Goal: Obtain resource: Download file/media

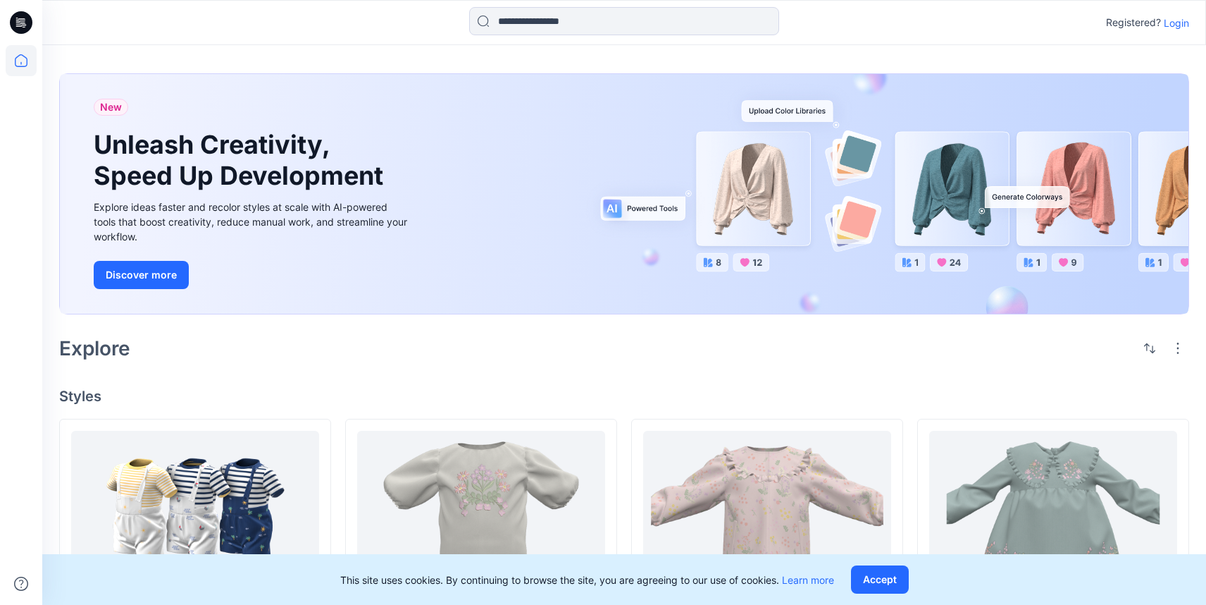
click at [1175, 18] on p "Login" at bounding box center [1176, 23] width 25 height 15
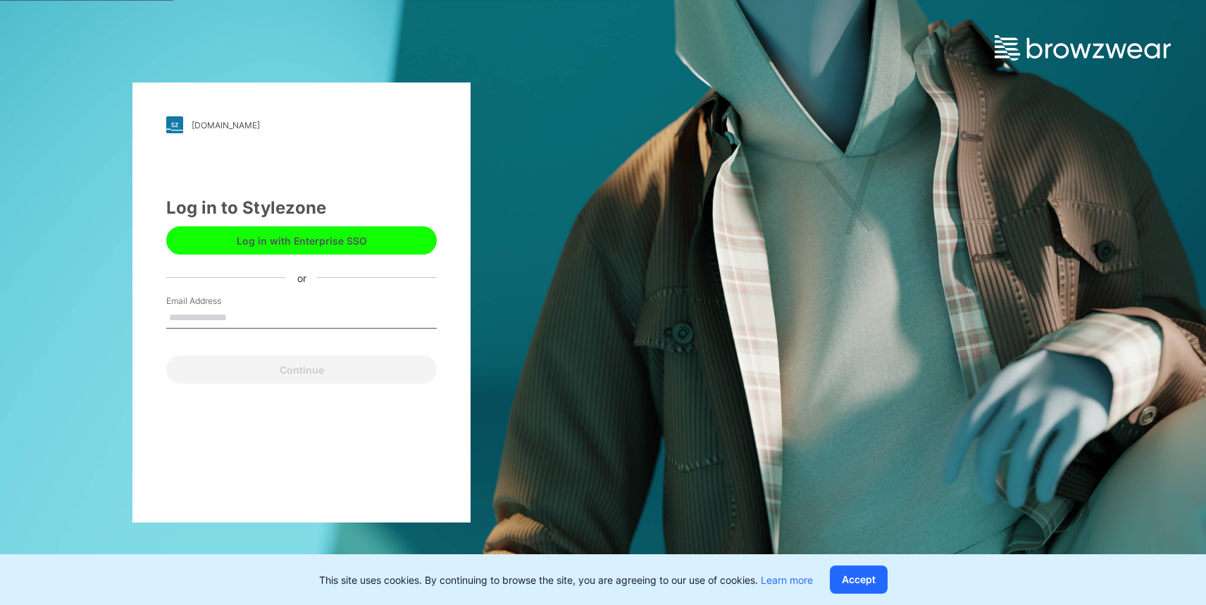
click at [226, 321] on input "Email Address" at bounding box center [301, 317] width 271 height 21
type input "**********"
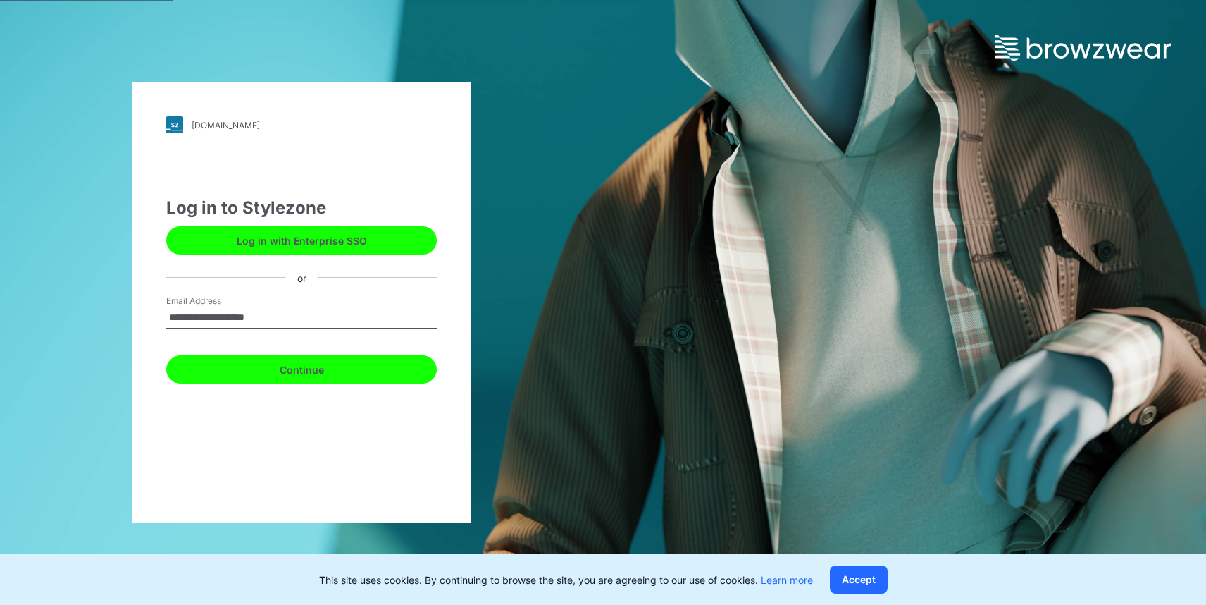
click at [328, 364] on button "Continue" at bounding box center [301, 369] width 271 height 28
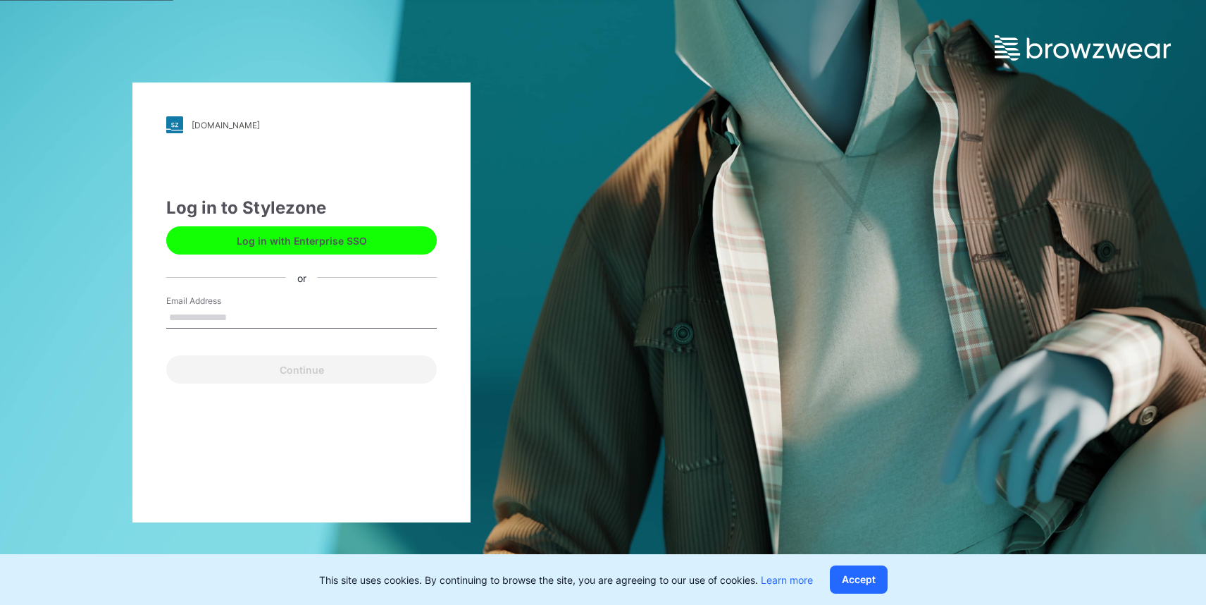
click at [307, 312] on input "Email Address" at bounding box center [301, 317] width 271 height 21
click at [402, 297] on div "Email Address" at bounding box center [301, 316] width 271 height 42
click at [388, 323] on input "Email Address" at bounding box center [301, 317] width 271 height 21
type input "**********"
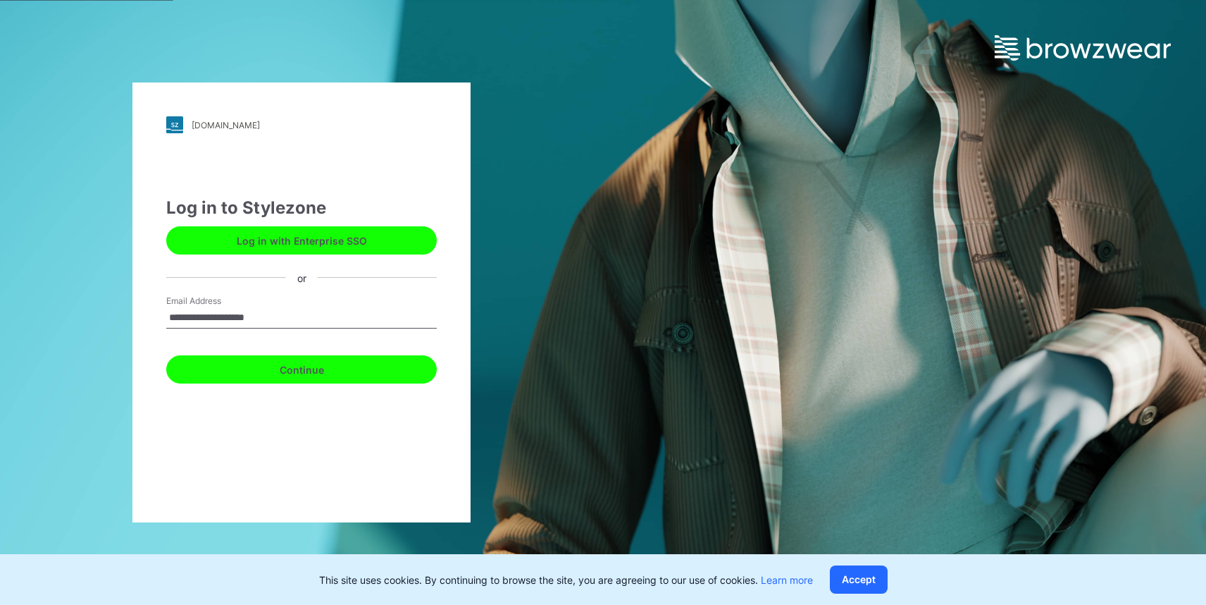
click at [340, 367] on button "Continue" at bounding box center [301, 369] width 271 height 28
click at [308, 368] on button "Continue" at bounding box center [301, 369] width 271 height 28
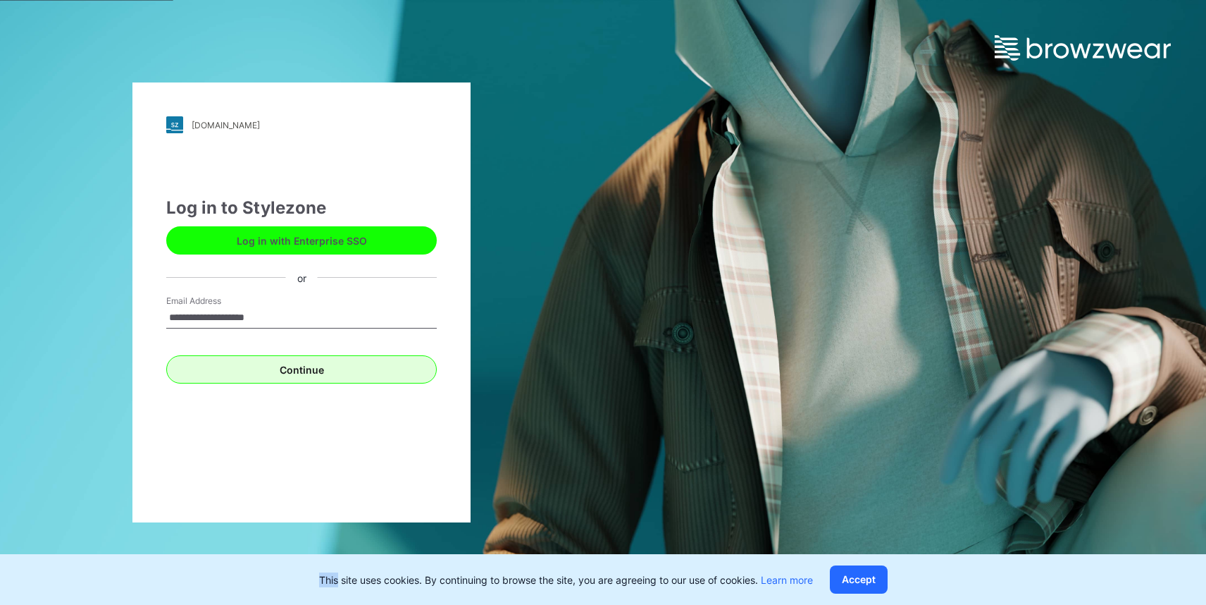
click at [308, 368] on div "Continue" at bounding box center [301, 367] width 271 height 34
click at [331, 242] on button "Log in with Enterprise SSO" at bounding box center [301, 240] width 271 height 28
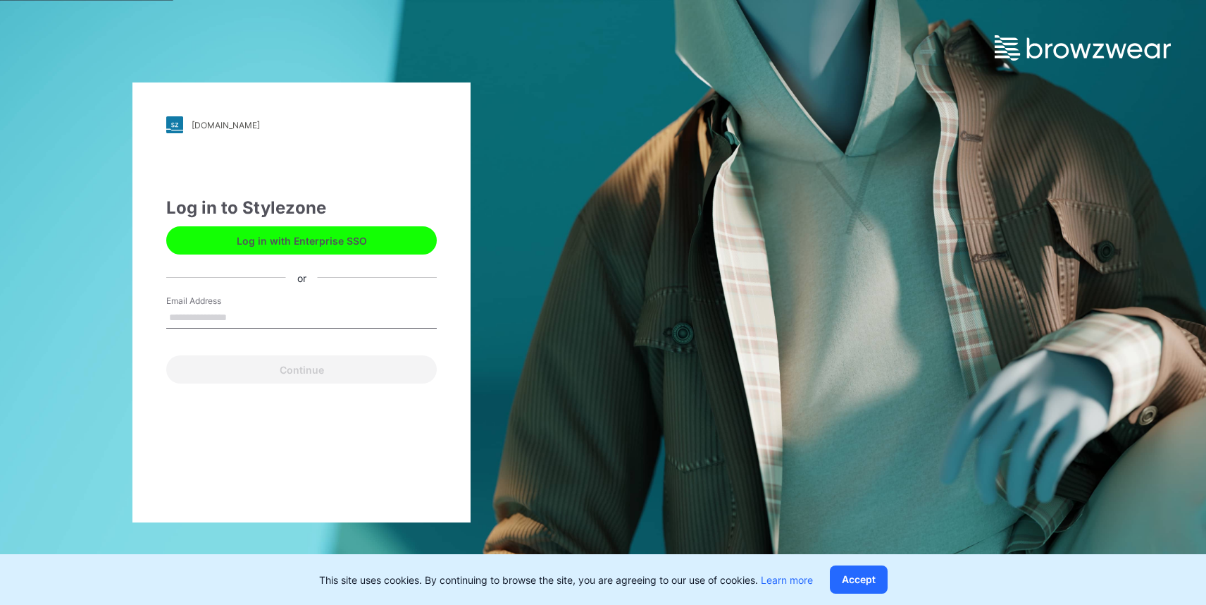
click at [261, 315] on input "Email Address" at bounding box center [301, 317] width 271 height 21
click at [417, 328] on div "Email Address" at bounding box center [301, 316] width 271 height 42
click at [364, 316] on input "Email Address" at bounding box center [301, 317] width 271 height 21
type input "**********"
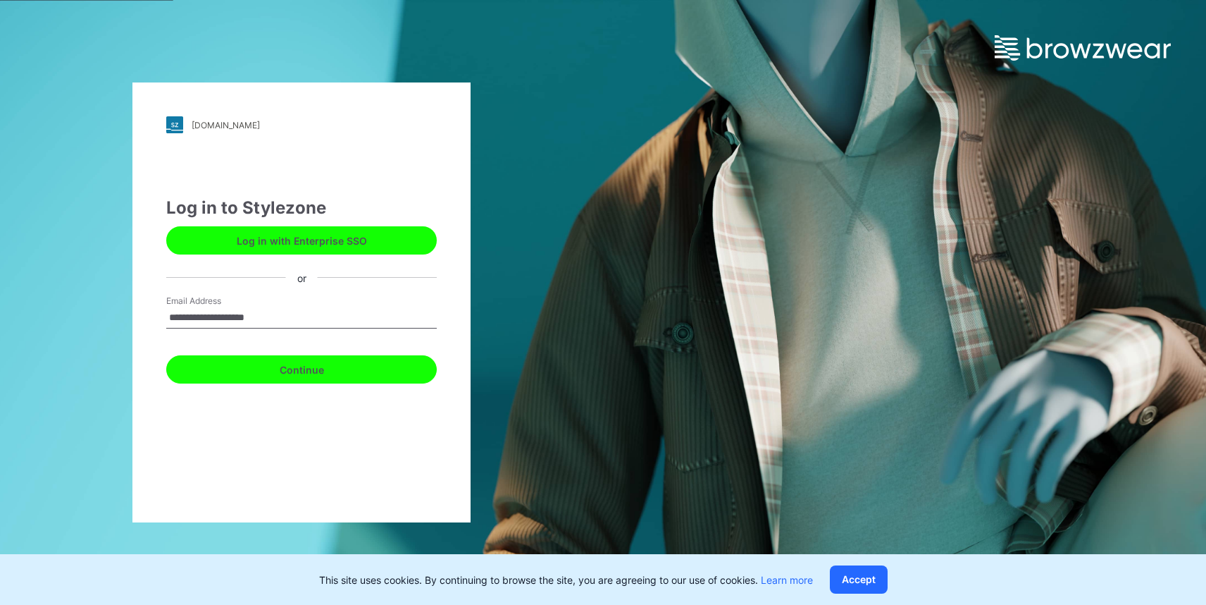
click at [316, 373] on button "Continue" at bounding box center [301, 369] width 271 height 28
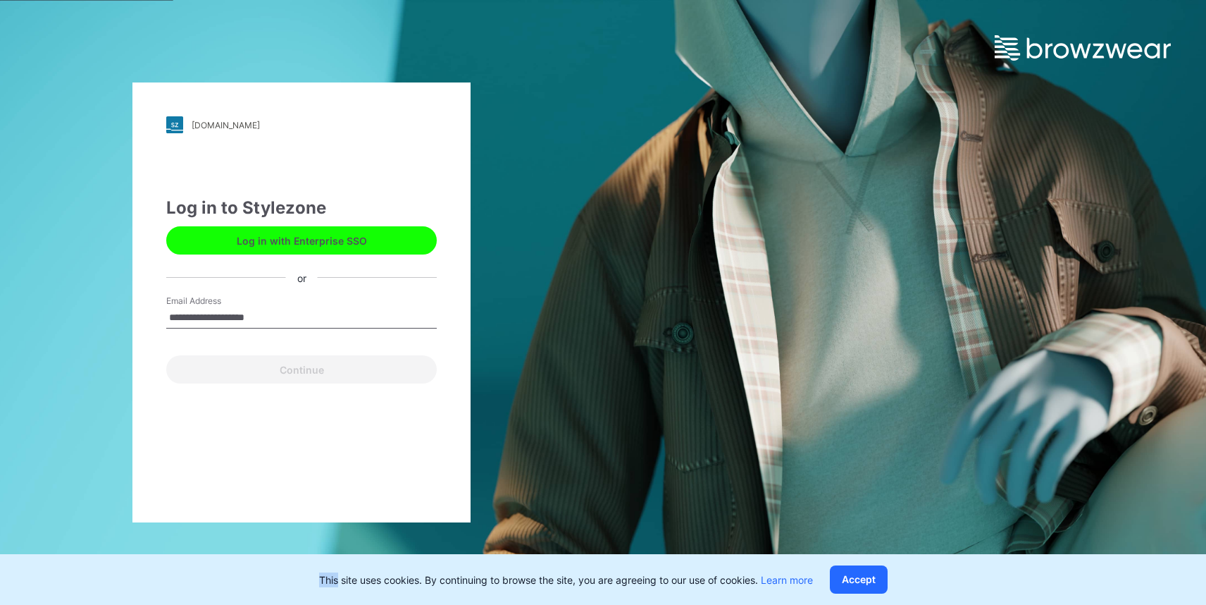
click at [316, 373] on div "Continue" at bounding box center [301, 367] width 271 height 34
click at [345, 414] on div "**********" at bounding box center [301, 302] width 338 height 440
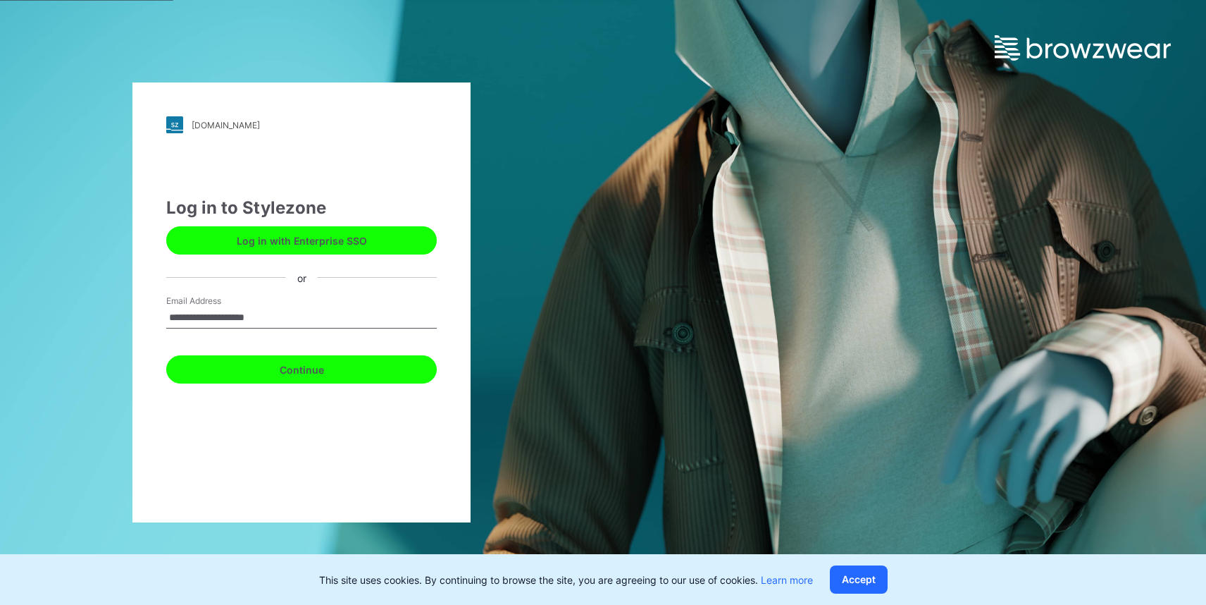
click at [328, 372] on button "Continue" at bounding box center [301, 369] width 271 height 28
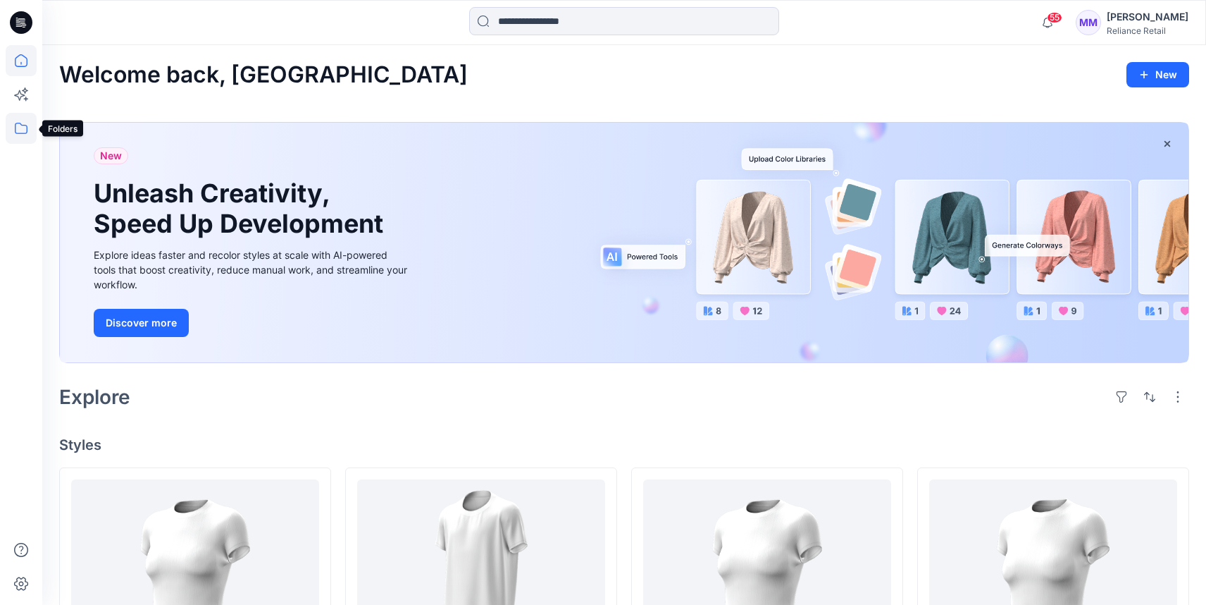
click at [14, 131] on icon at bounding box center [21, 128] width 31 height 31
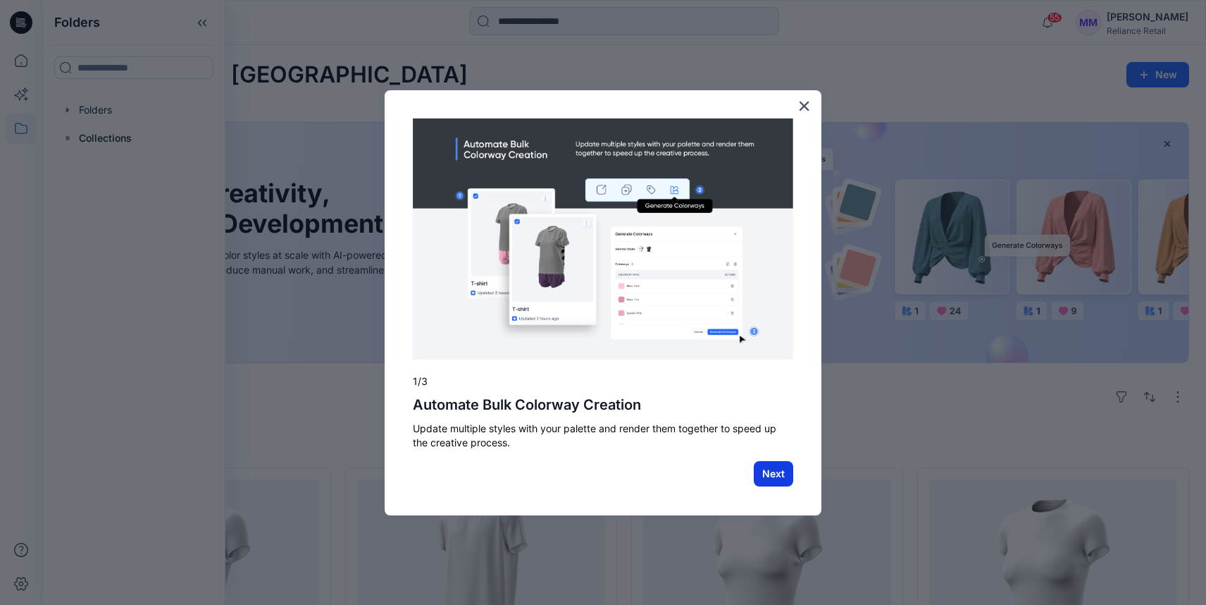
click at [774, 475] on button "Next" at bounding box center [773, 473] width 39 height 25
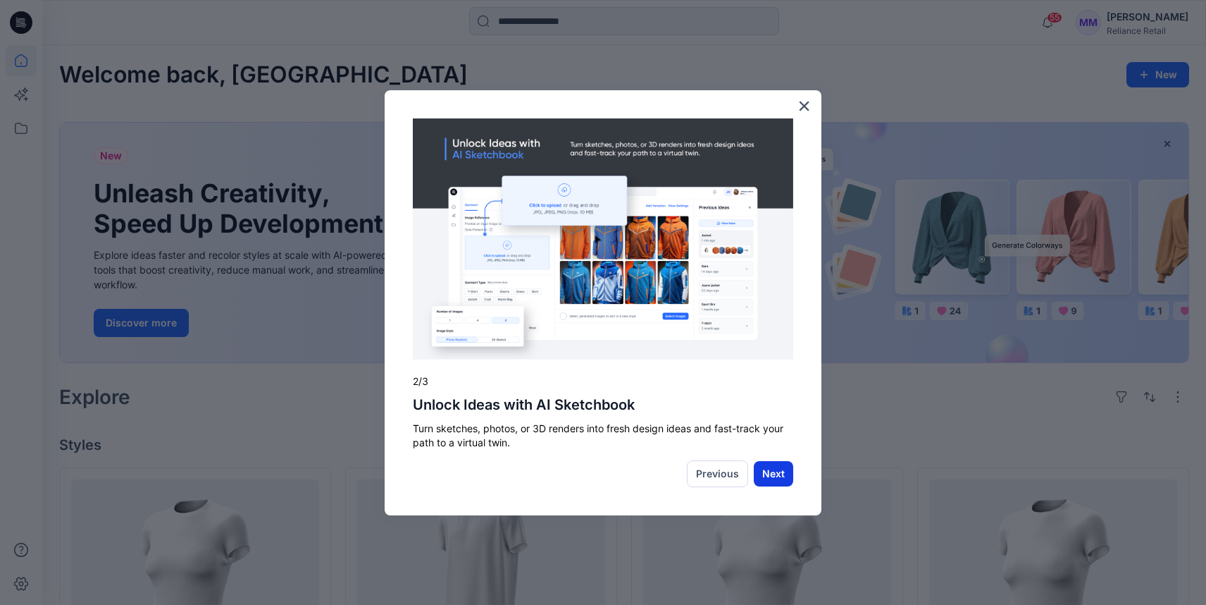
click at [774, 475] on button "Next" at bounding box center [773, 473] width 39 height 25
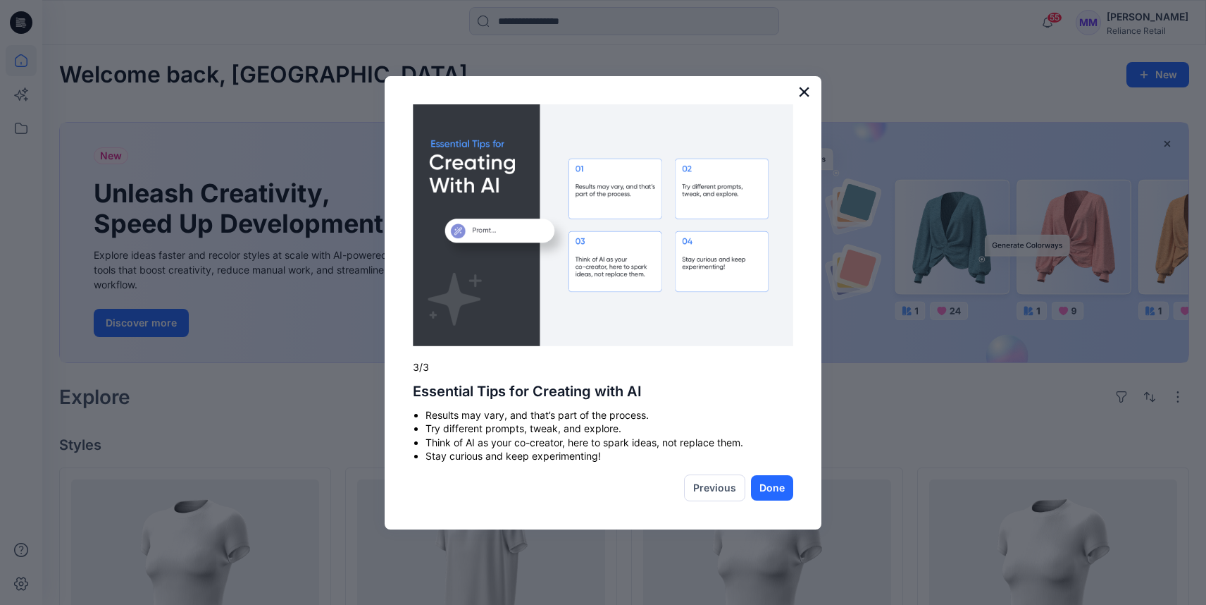
click at [805, 94] on button "×" at bounding box center [804, 91] width 13 height 23
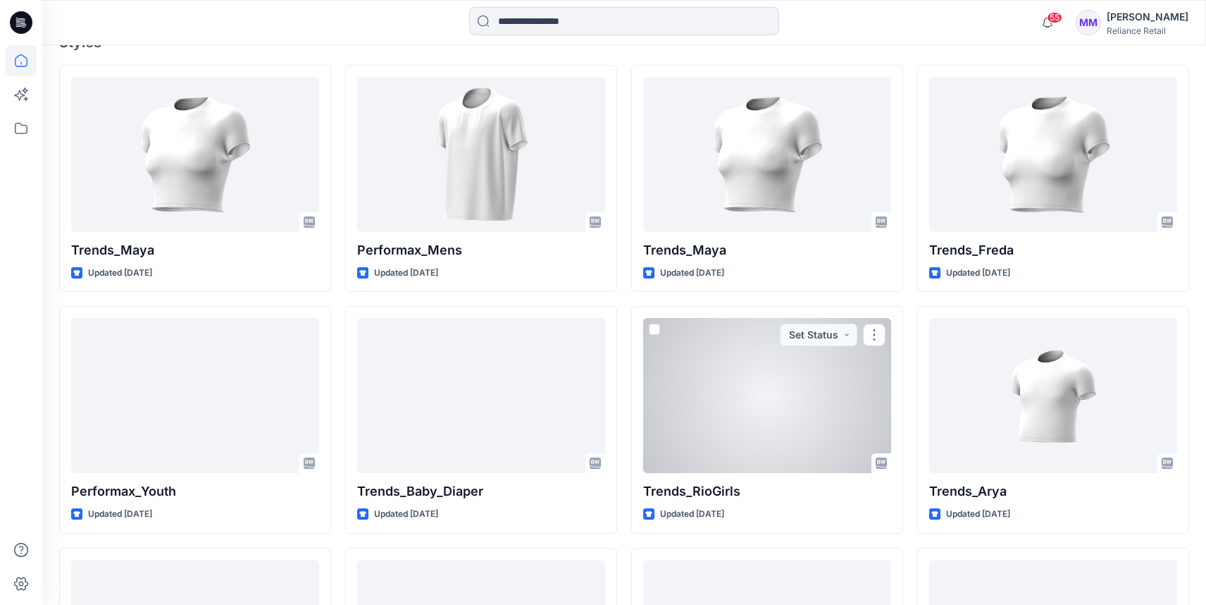
scroll to position [393, 0]
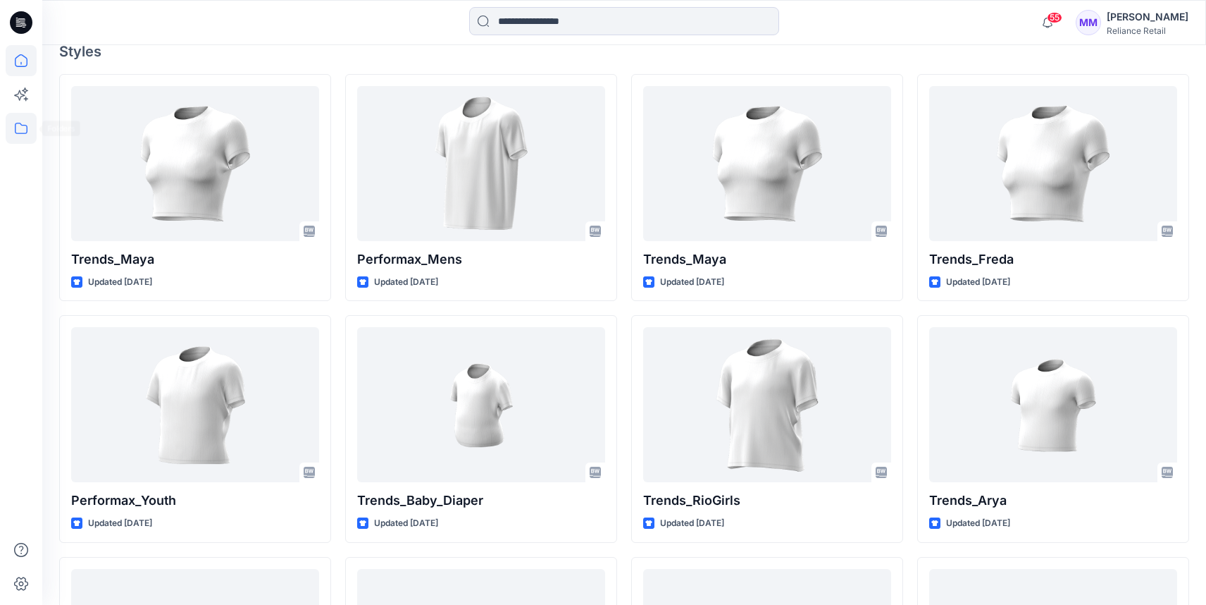
click at [23, 130] on icon at bounding box center [21, 128] width 31 height 31
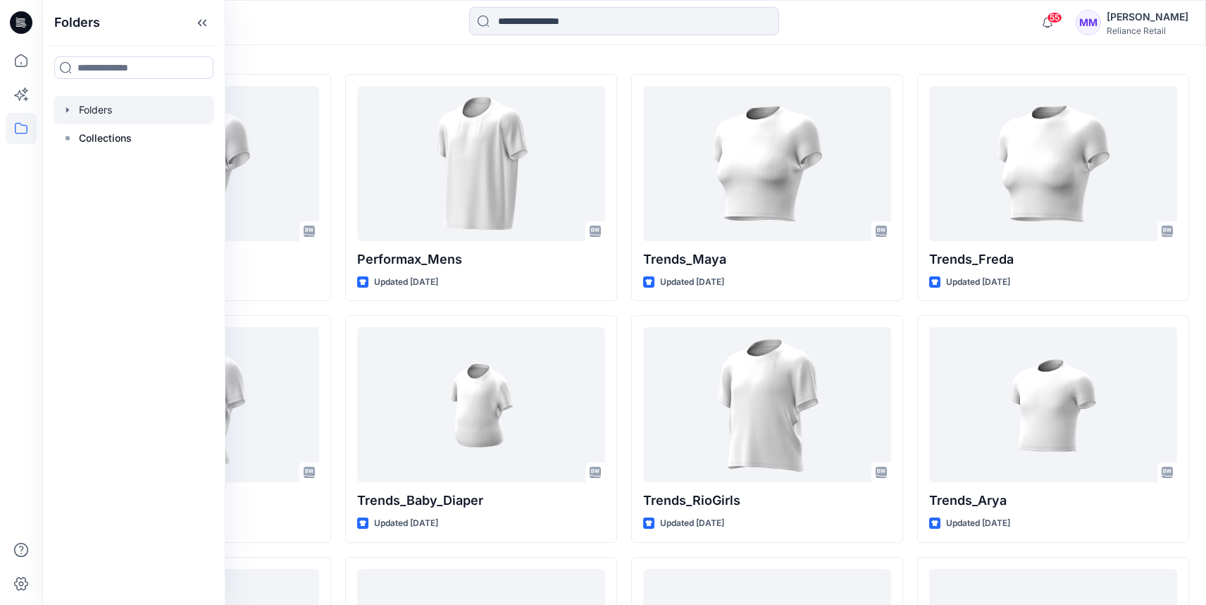
click at [78, 110] on div at bounding box center [134, 110] width 161 height 28
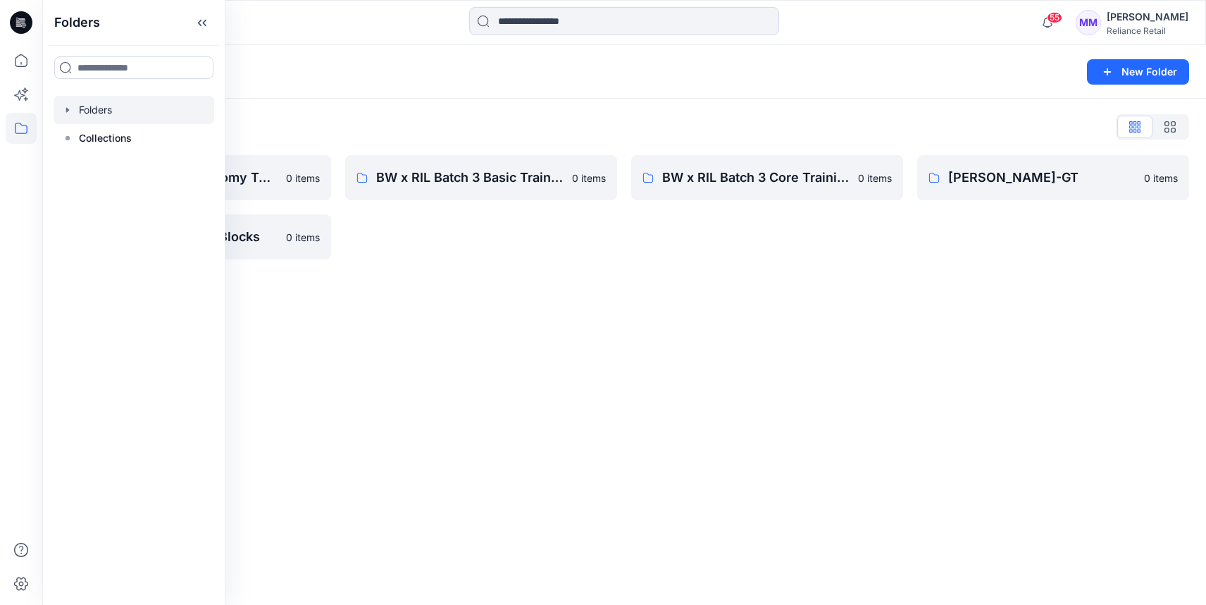
click at [552, 373] on div "Folders New Folder Folders List 3D Library: Mid-Economy Tech 0 items DPC - TREN…" at bounding box center [624, 325] width 1164 height 560
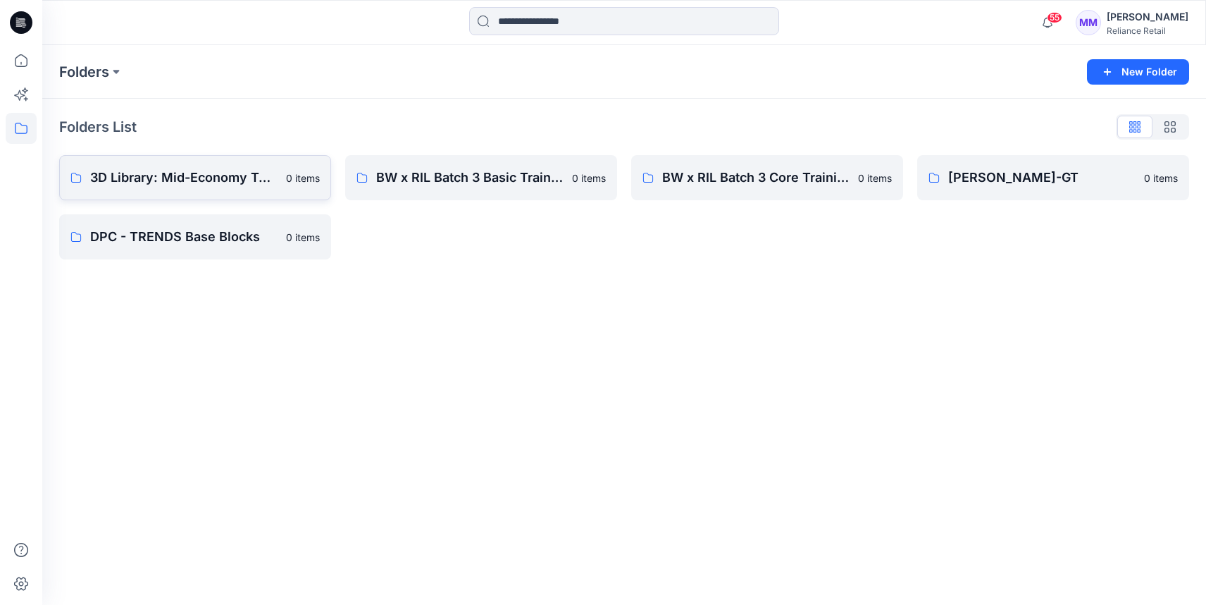
click at [212, 168] on p "3D Library: Mid-Economy Tech" at bounding box center [183, 178] width 187 height 20
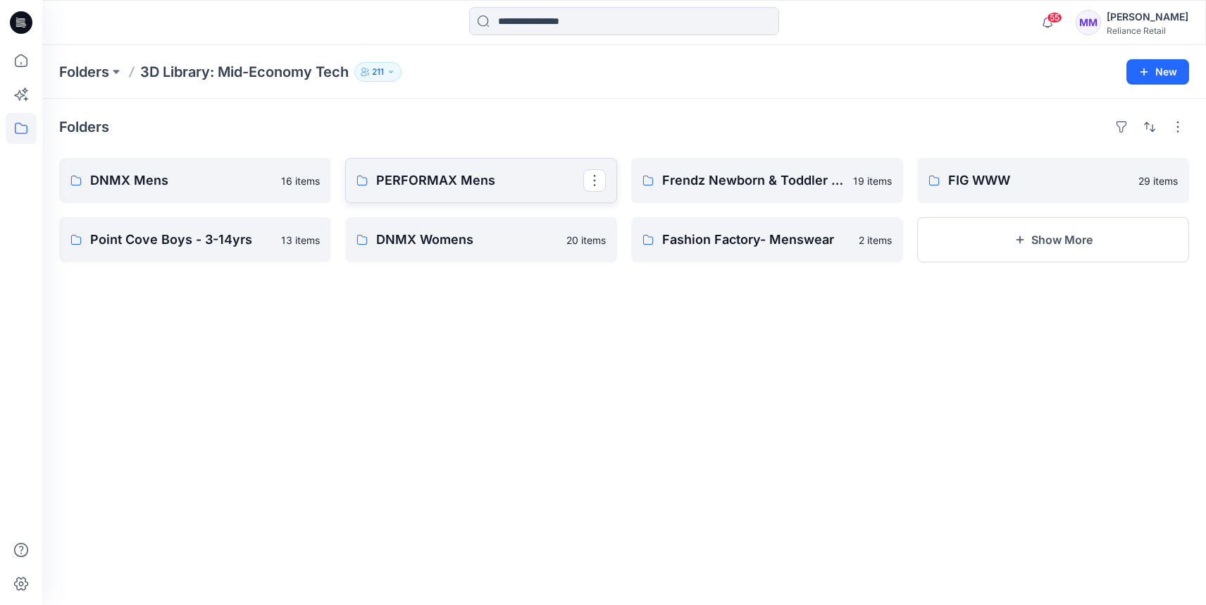
click at [495, 178] on p "PERFORMAX Mens" at bounding box center [479, 181] width 207 height 20
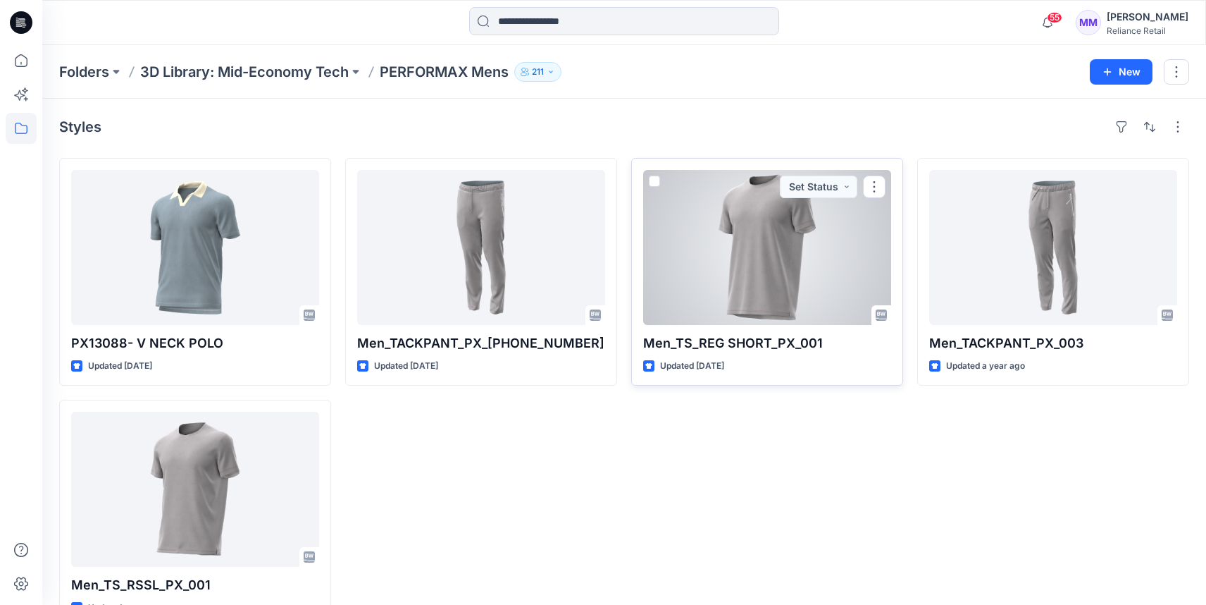
click at [815, 242] on div at bounding box center [767, 247] width 248 height 155
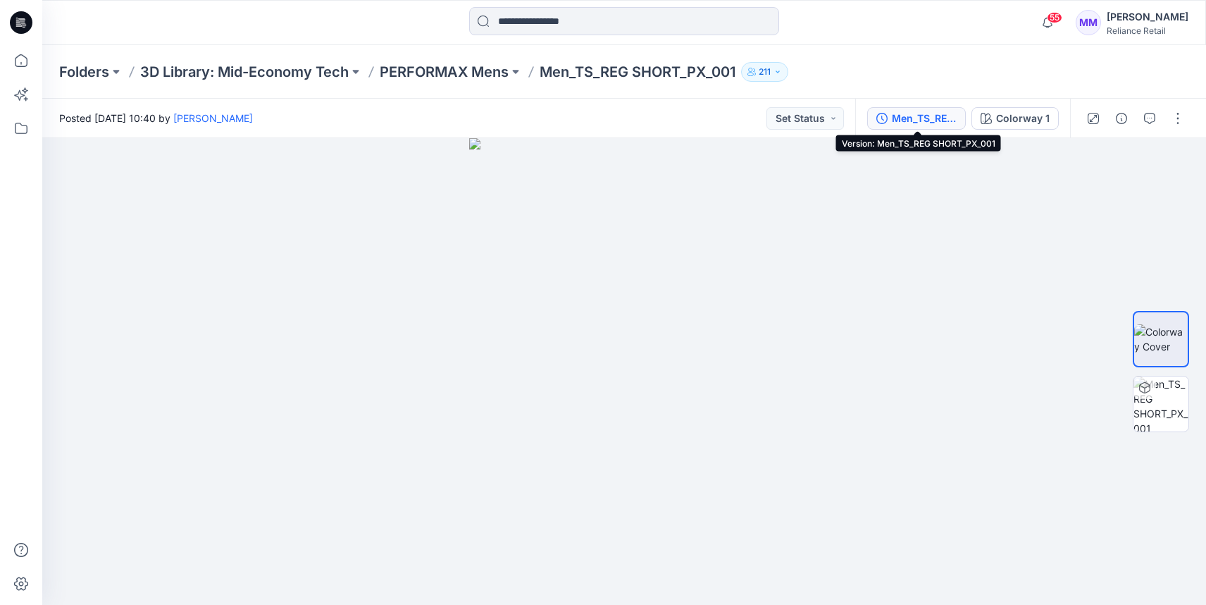
click at [903, 123] on div "Men_TS_REG SHORT_PX_001" at bounding box center [924, 119] width 65 height 16
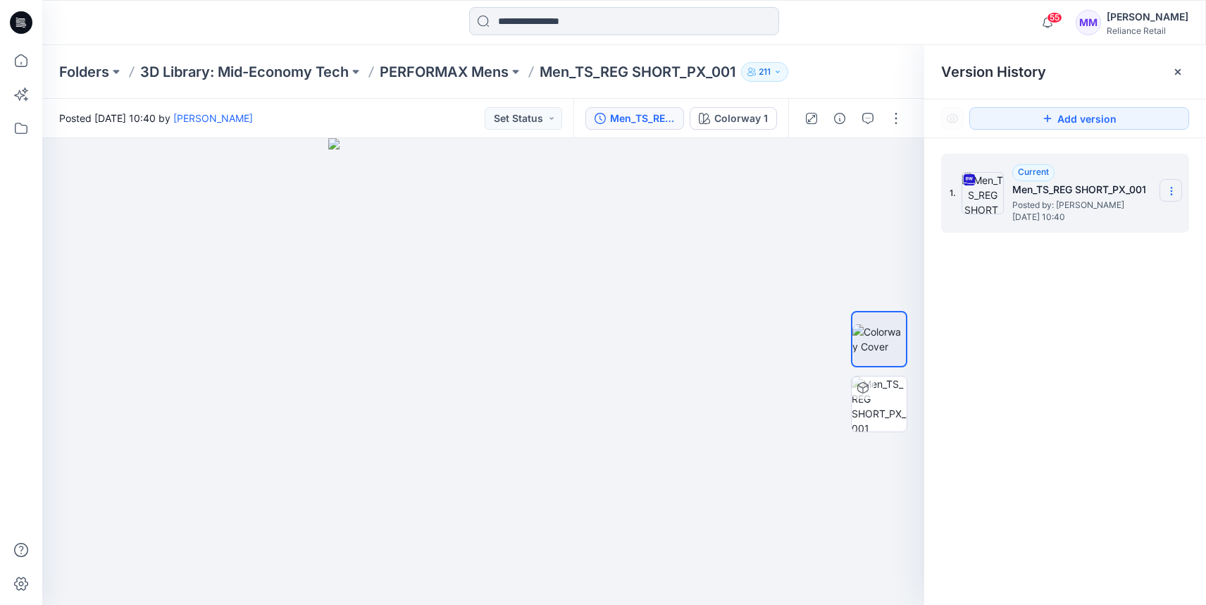
click at [1173, 185] on section at bounding box center [1171, 190] width 23 height 23
click at [1096, 223] on span "Download Source BW File" at bounding box center [1101, 218] width 118 height 17
click at [309, 80] on p "3D Library: Mid-Economy Tech" at bounding box center [244, 72] width 209 height 20
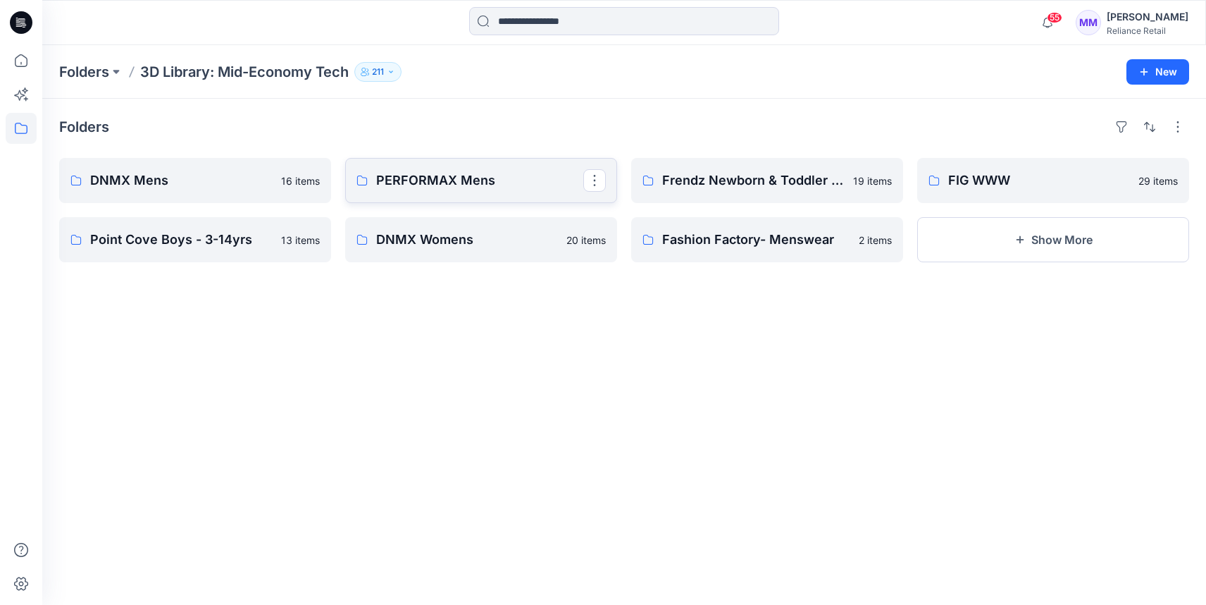
click at [512, 179] on p "PERFORMAX Mens" at bounding box center [479, 181] width 207 height 20
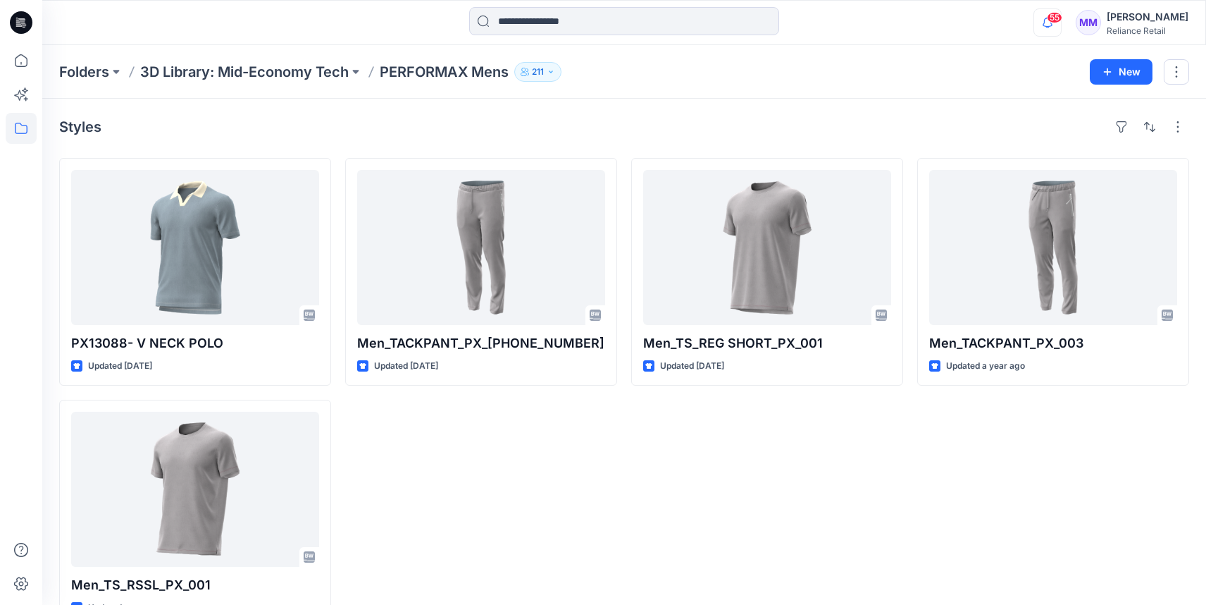
click at [1037, 24] on icon "button" at bounding box center [1047, 22] width 27 height 28
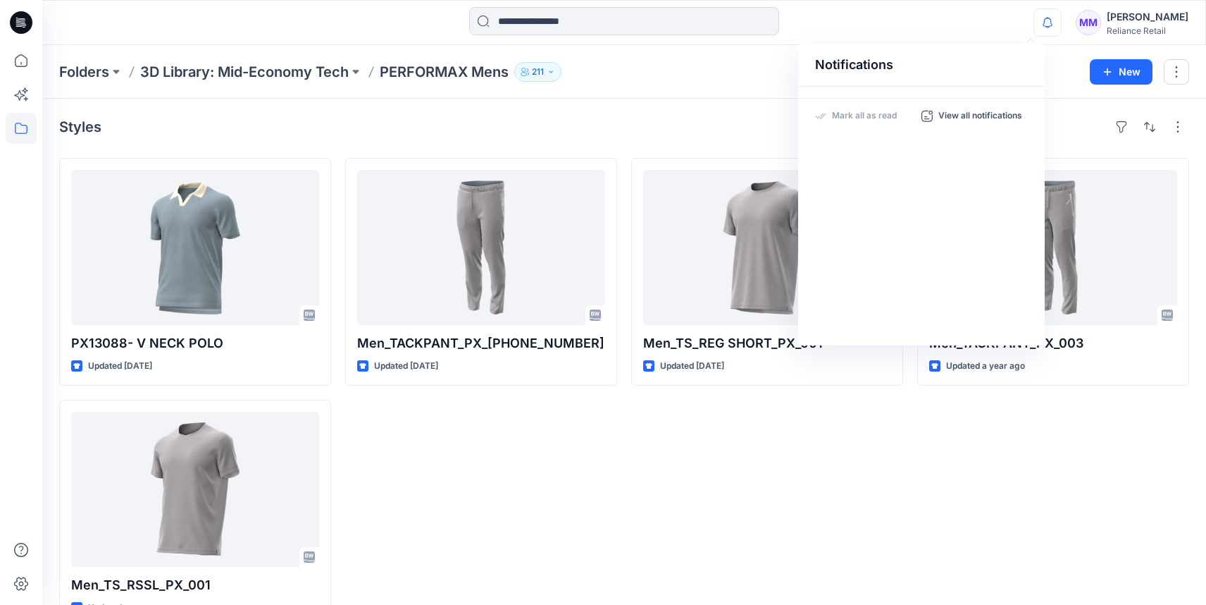
click at [739, 482] on div "Men_TS_REG SHORT_PX_001 Updated [DATE]" at bounding box center [767, 392] width 272 height 469
